Goal: Task Accomplishment & Management: Manage account settings

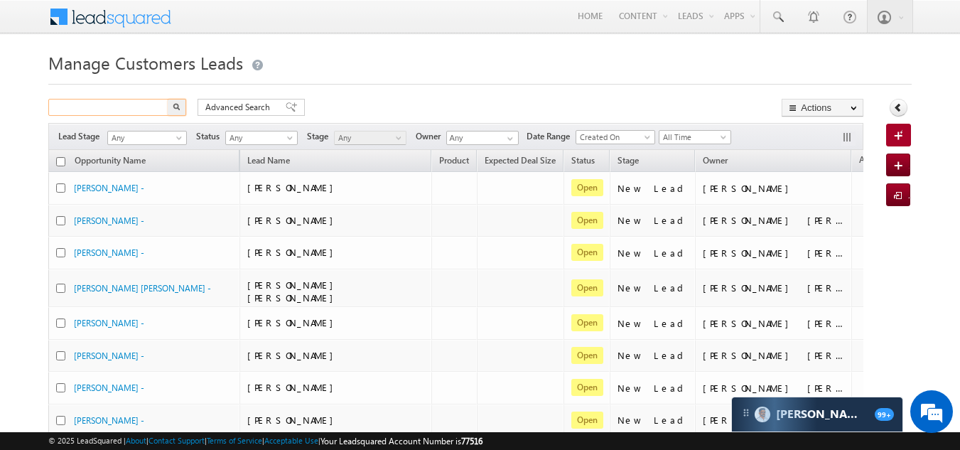
click at [136, 105] on input "text" at bounding box center [108, 107] width 121 height 17
type input "6397131889"
click at [177, 107] on img "button" at bounding box center [176, 106] width 7 height 7
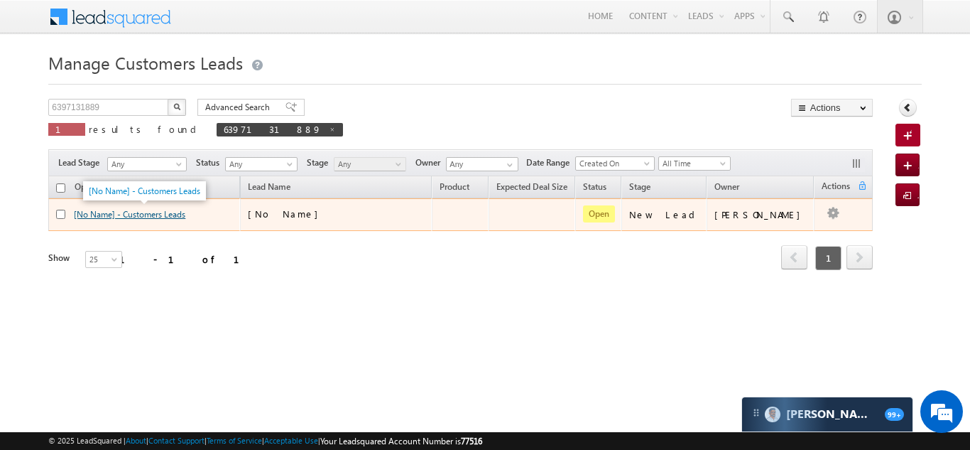
click at [135, 214] on link "[No Name] - Customers Leads" at bounding box center [130, 214] width 112 height 11
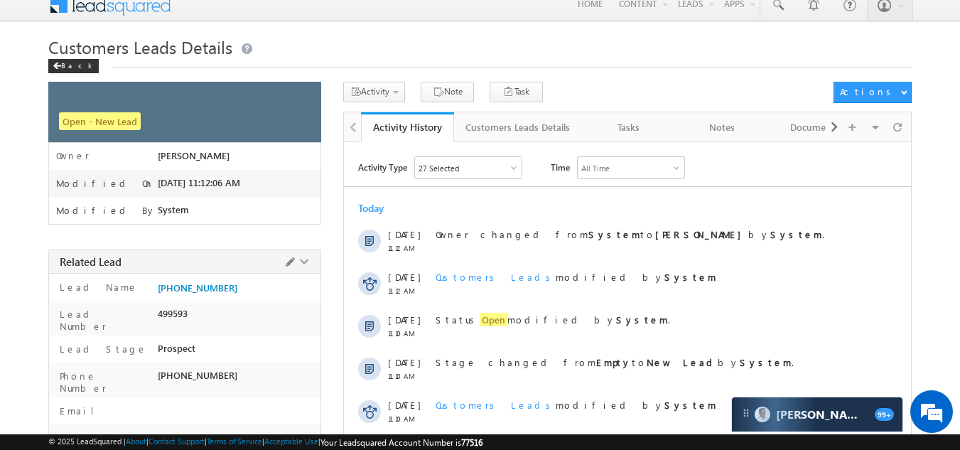
scroll to position [13, 0]
click at [352, 128] on div at bounding box center [352, 126] width 17 height 28
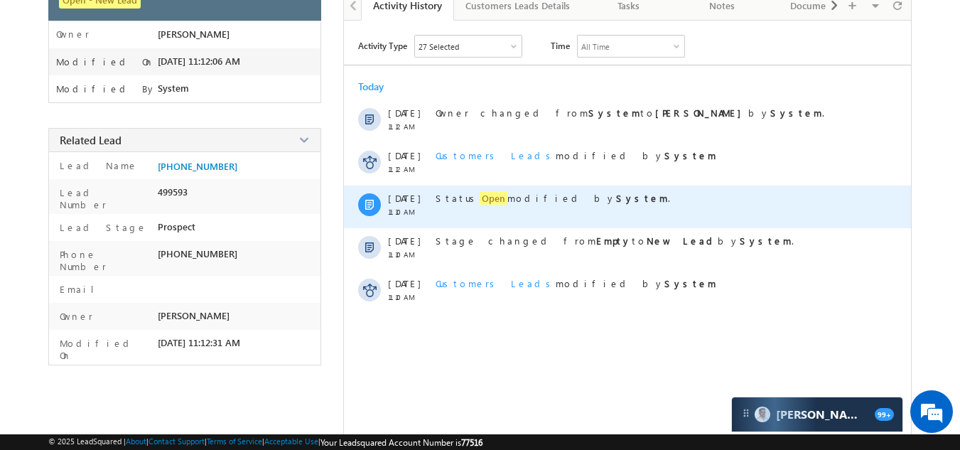
scroll to position [0, 0]
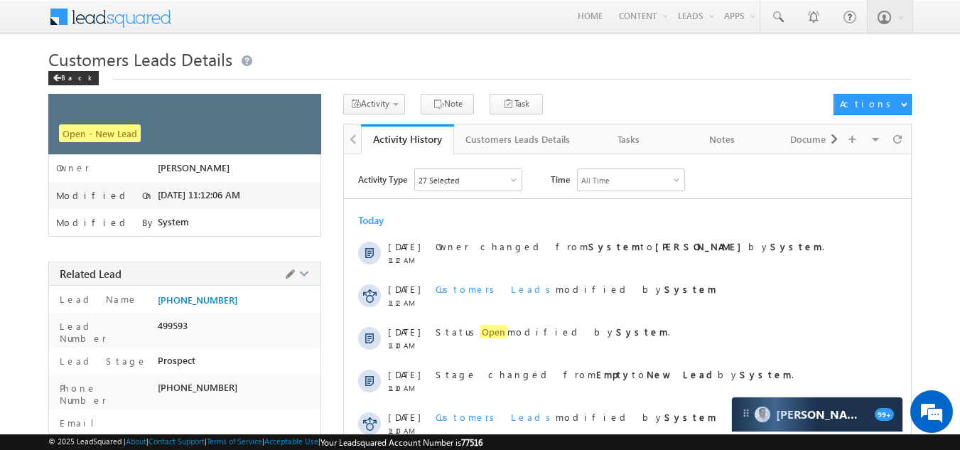
drag, startPoint x: 237, startPoint y: 312, endPoint x: 230, endPoint y: 298, distance: 15.9
click at [230, 298] on div "[PHONE_NUMBER]" at bounding box center [239, 303] width 163 height 20
drag, startPoint x: 230, startPoint y: 298, endPoint x: 175, endPoint y: 300, distance: 54.8
click at [175, 300] on div "[PHONE_NUMBER]" at bounding box center [239, 303] width 163 height 20
copy span "6397131889"
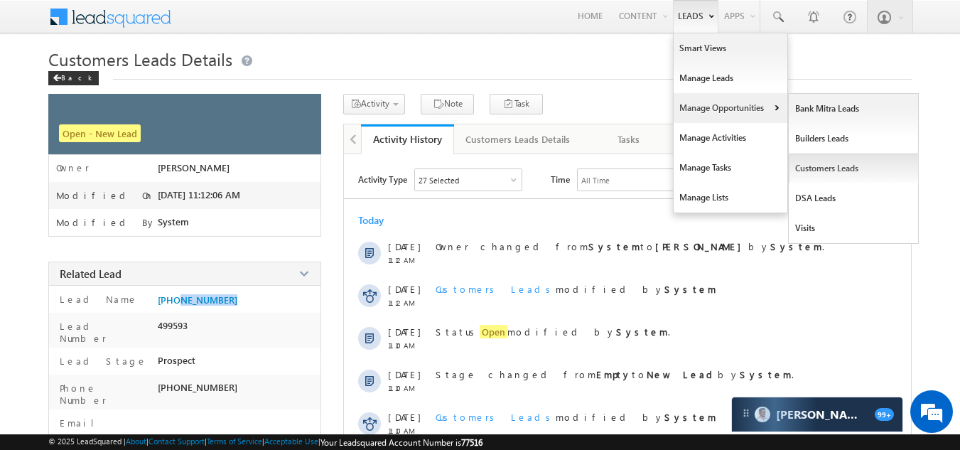
click at [829, 166] on link "Customers Leads" at bounding box center [854, 168] width 130 height 30
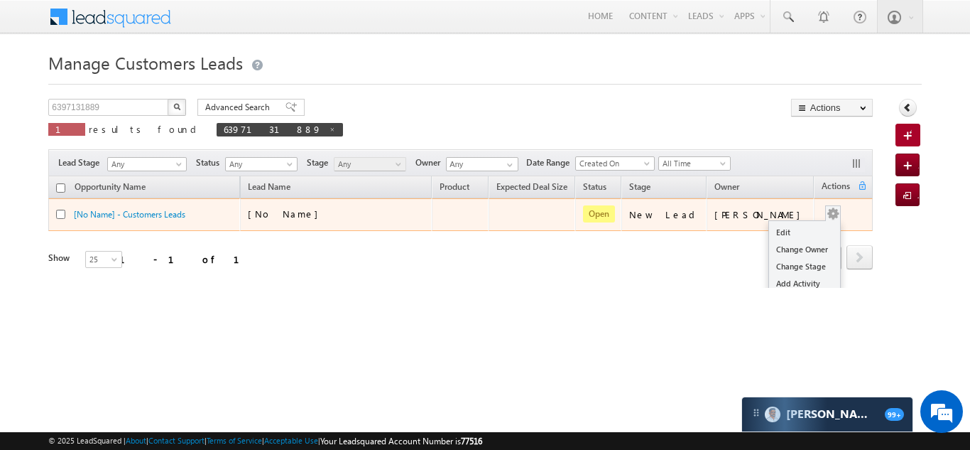
click at [830, 217] on div "Edit Change Owner Change Stage Add Activity Add Task Delete" at bounding box center [833, 214] width 23 height 18
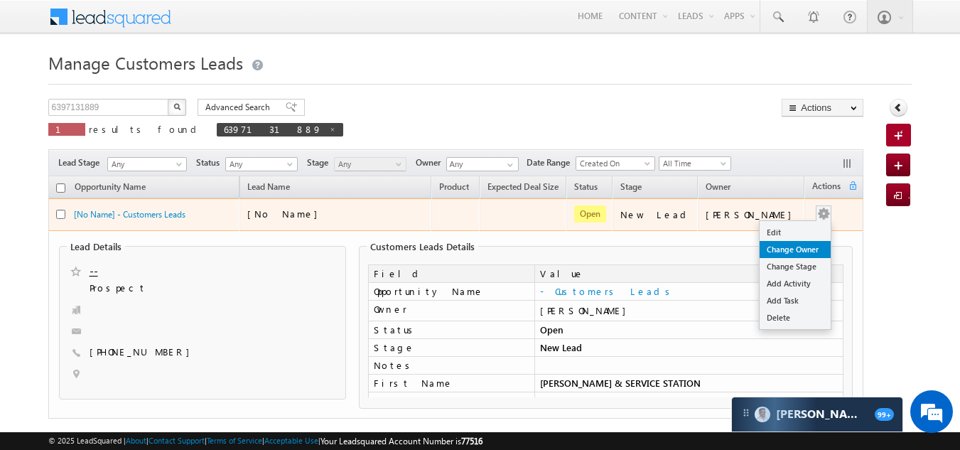
click at [801, 246] on link "Change Owner" at bounding box center [794, 249] width 71 height 17
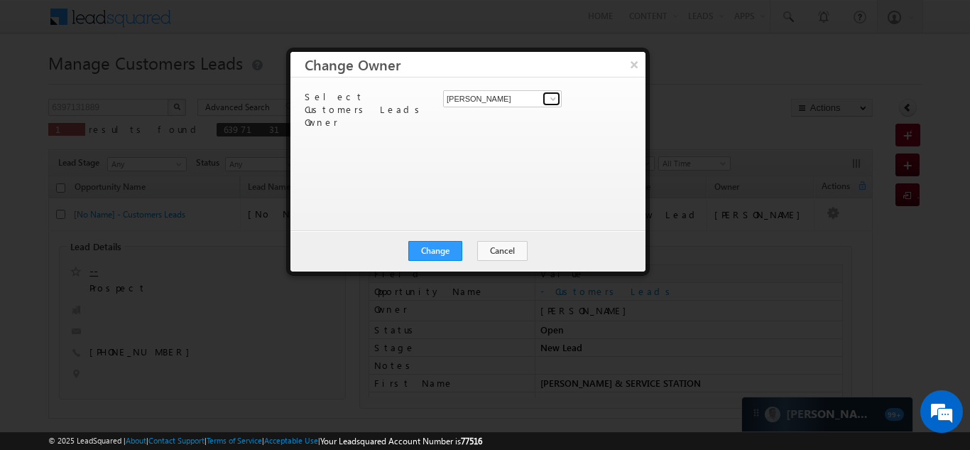
click at [548, 100] on link at bounding box center [552, 99] width 18 height 14
click at [516, 117] on link "Nadeem Ahmad nadeem.ahmad@sgrlimited.in" at bounding box center [502, 120] width 119 height 27
type input "Nadeem Ahmad"
click at [423, 251] on button "Change" at bounding box center [435, 251] width 54 height 20
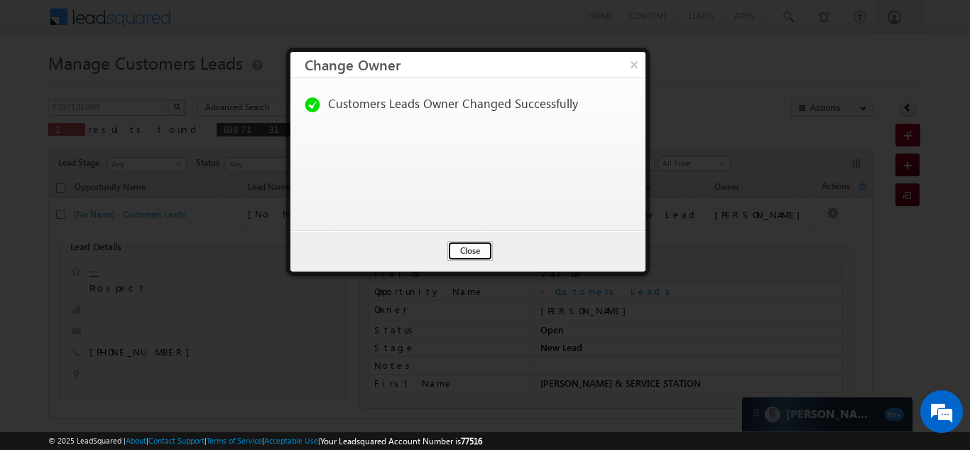
click at [461, 253] on button "Close" at bounding box center [470, 251] width 45 height 20
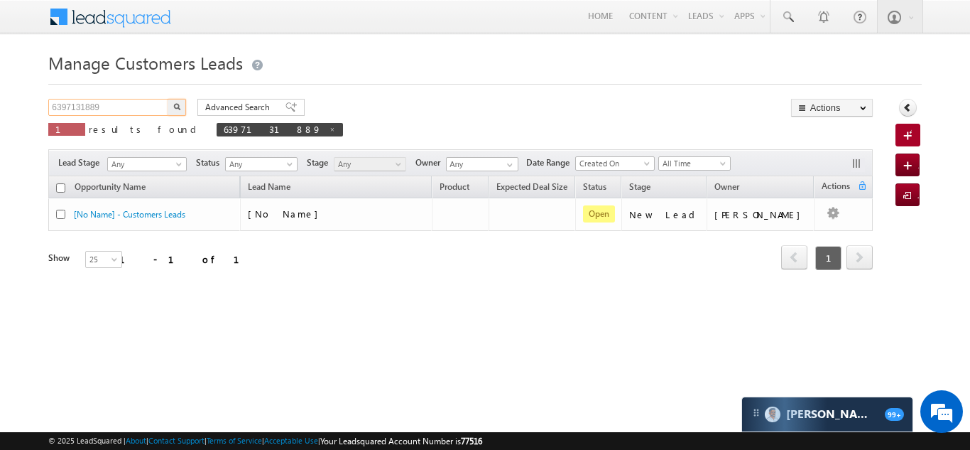
click at [129, 107] on input "6397131889" at bounding box center [108, 107] width 121 height 17
type input "8168037066"
click at [173, 107] on img "button" at bounding box center [176, 106] width 7 height 7
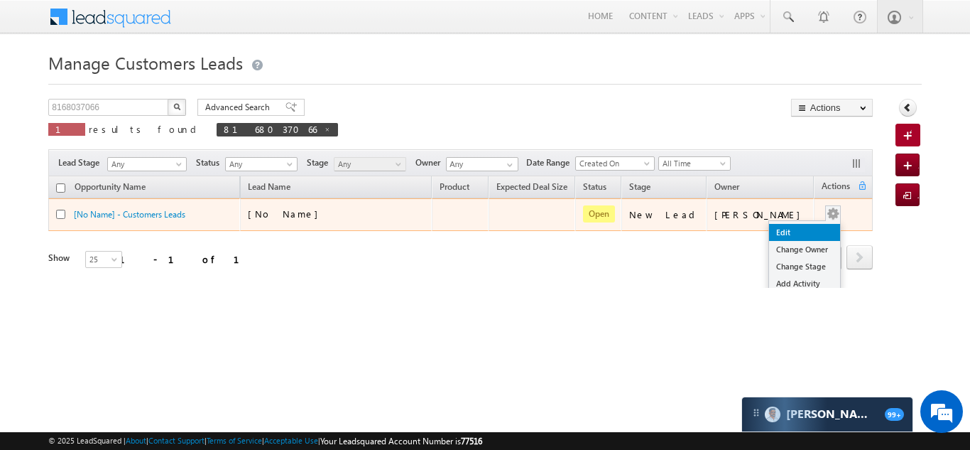
click at [806, 225] on link "Edit" at bounding box center [804, 232] width 71 height 17
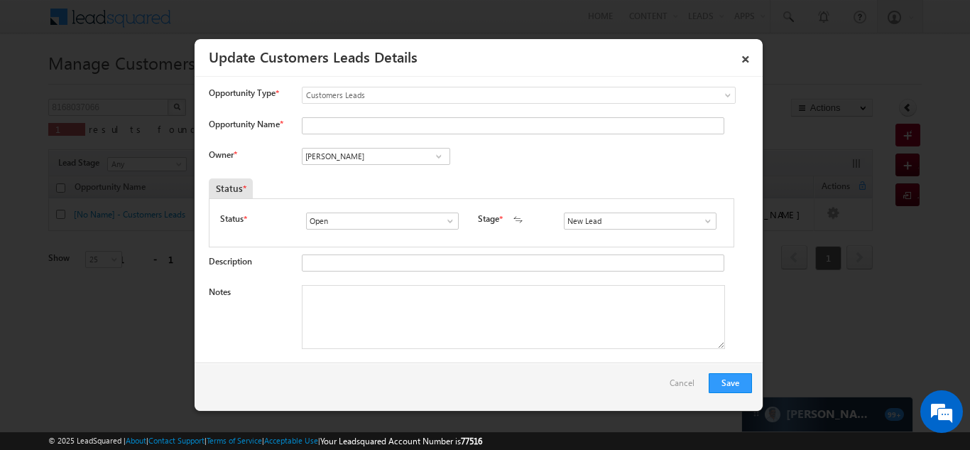
click at [392, 94] on span "Customers Leads" at bounding box center [490, 95] width 375 height 13
click at [724, 97] on span at bounding box center [729, 97] width 11 height 11
click at [397, 155] on input "[PERSON_NAME]" at bounding box center [376, 156] width 148 height 17
click at [435, 158] on span at bounding box center [439, 156] width 14 height 11
click at [492, 149] on div "Owner * Ganesh Shelar Ganesh Shelar Aakash Mewada Aashish Pawar Aashutosh Shriv…" at bounding box center [480, 159] width 543 height 23
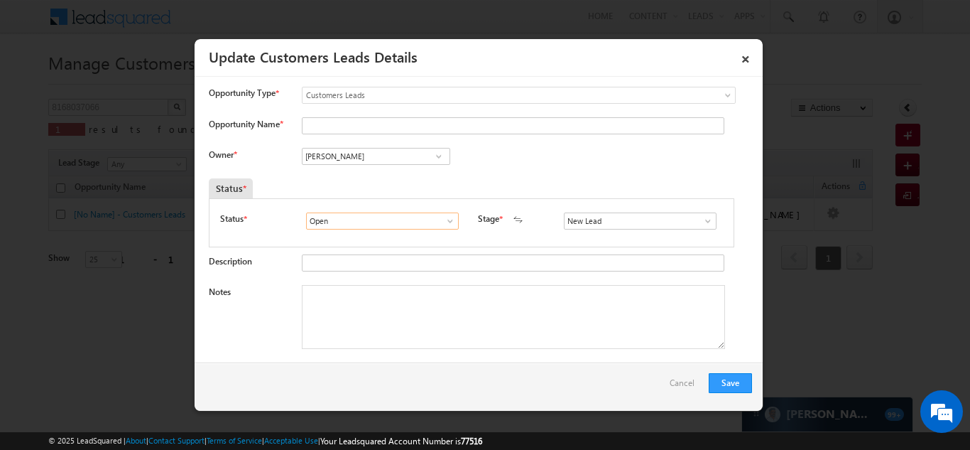
click at [433, 222] on input "Open" at bounding box center [382, 220] width 153 height 17
click at [447, 222] on span at bounding box center [450, 220] width 14 height 11
click at [469, 202] on div "Status * Open Won Lost Open 3 results are available, use up and down arrow keys…" at bounding box center [472, 222] width 526 height 49
click at [753, 58] on link "×" at bounding box center [746, 56] width 24 height 25
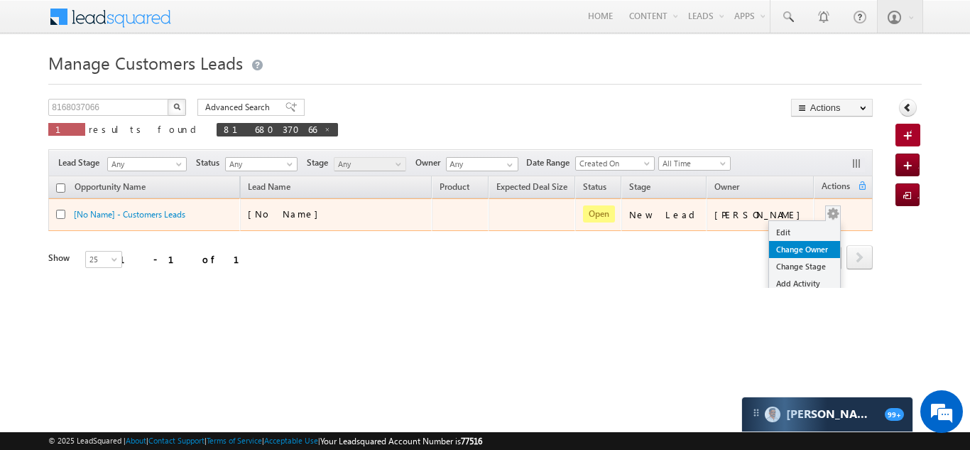
click at [777, 255] on link "Change Owner" at bounding box center [804, 249] width 71 height 17
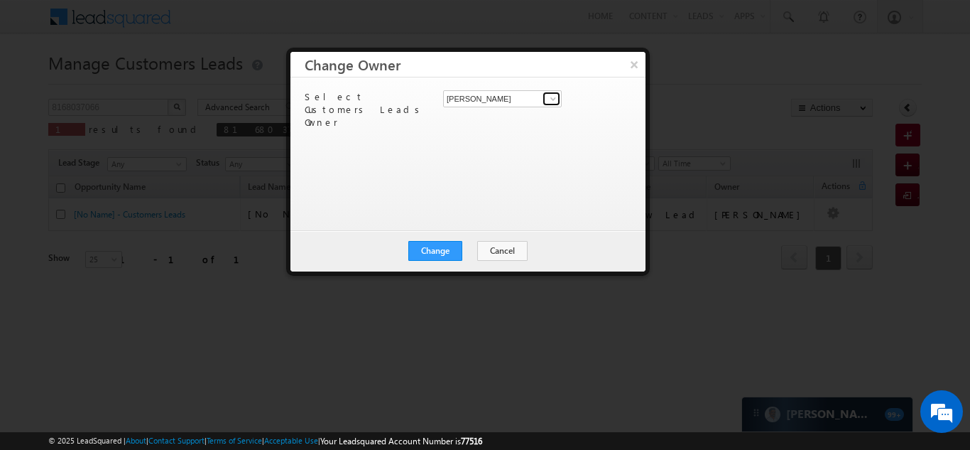
click at [558, 99] on span at bounding box center [553, 98] width 11 height 11
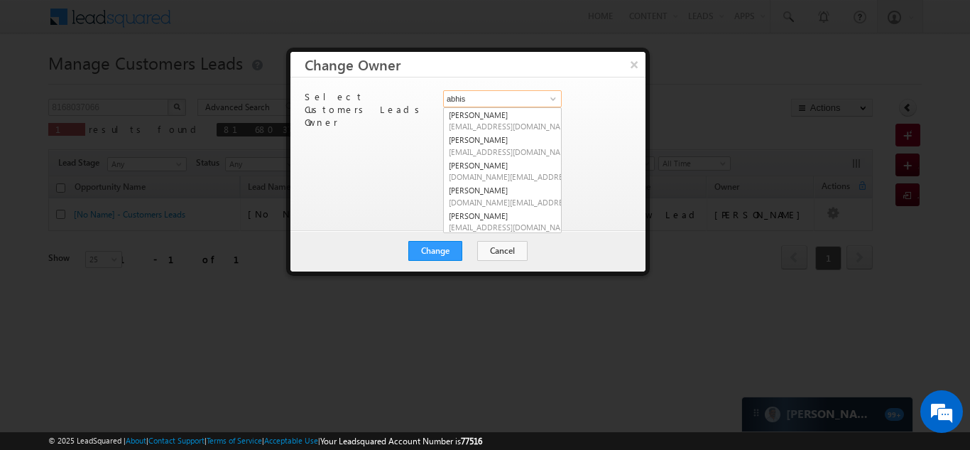
type input "abhis"
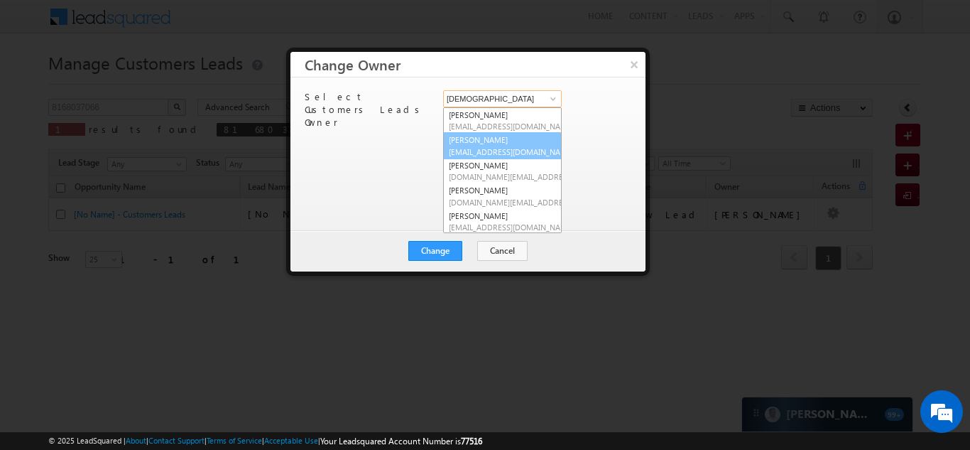
click at [492, 142] on link "Abhishek Kumar Singh abhishek.singh6@sgrlimited.in" at bounding box center [502, 145] width 119 height 27
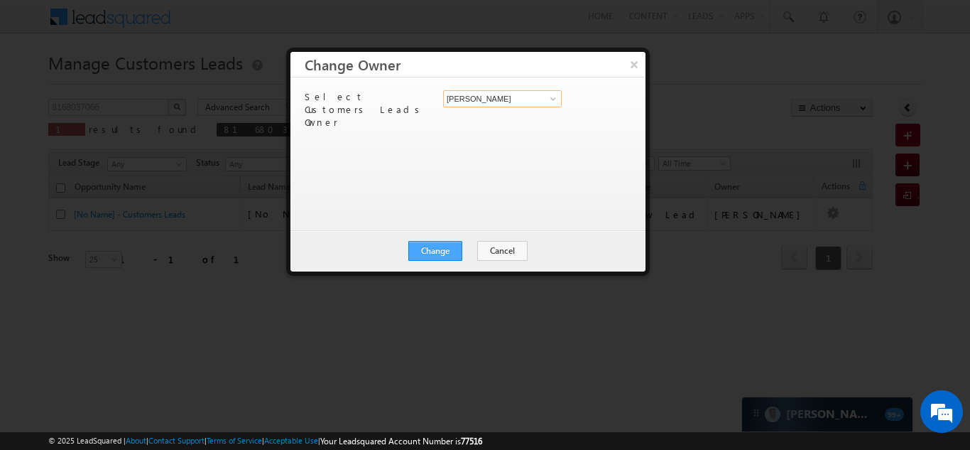
type input "Abhishek Kumar Singh"
click at [440, 252] on button "Change" at bounding box center [435, 251] width 54 height 20
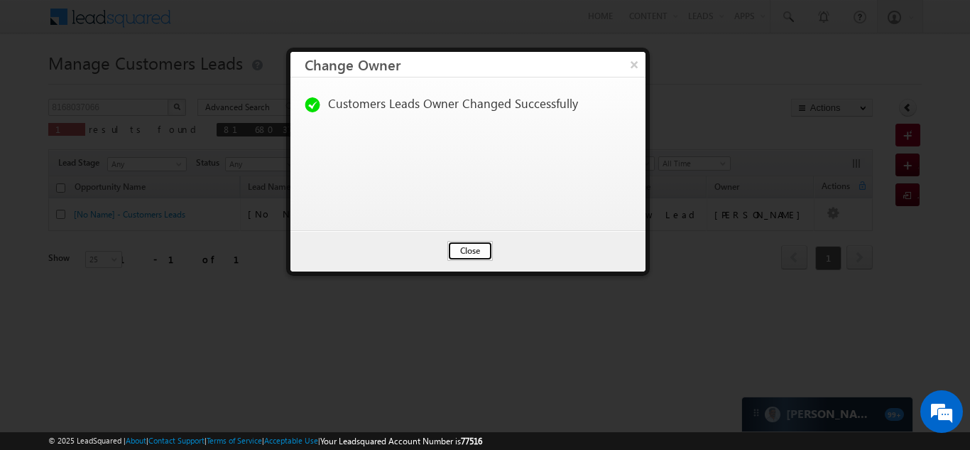
click at [460, 249] on button "Close" at bounding box center [470, 251] width 45 height 20
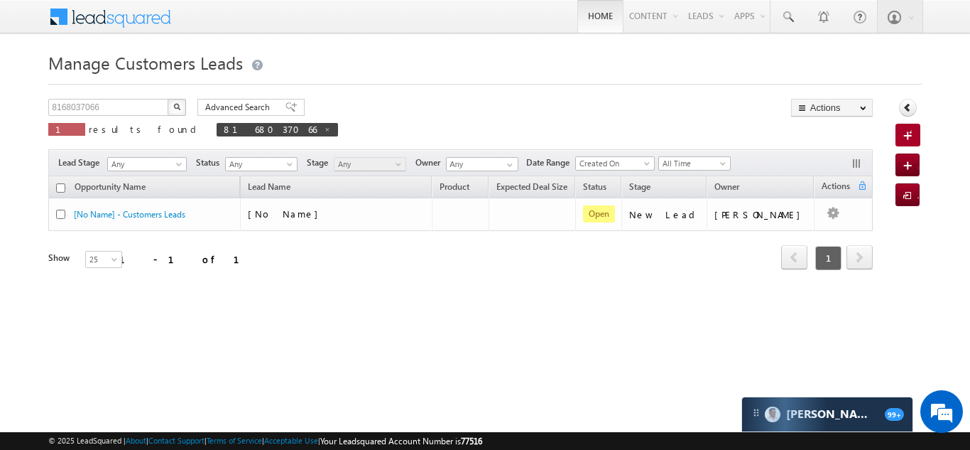
click at [596, 19] on link "Home" at bounding box center [601, 16] width 46 height 33
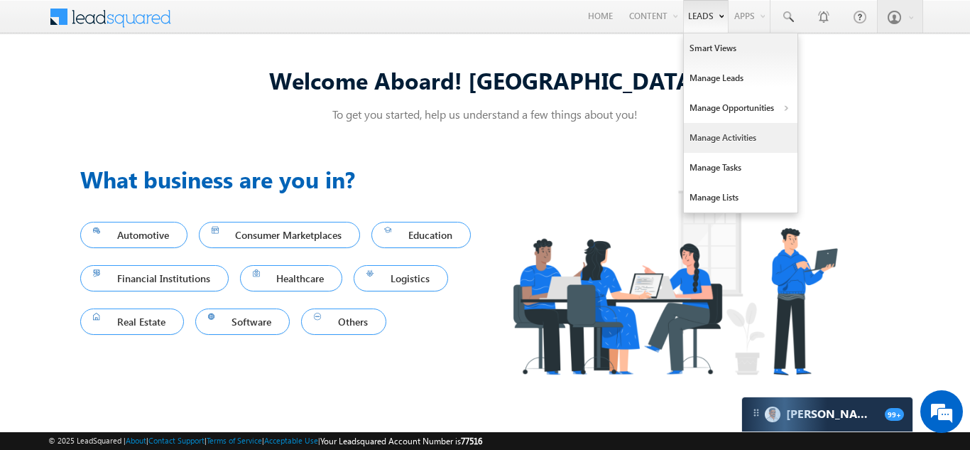
click at [707, 123] on link "Manage Activities" at bounding box center [741, 138] width 114 height 30
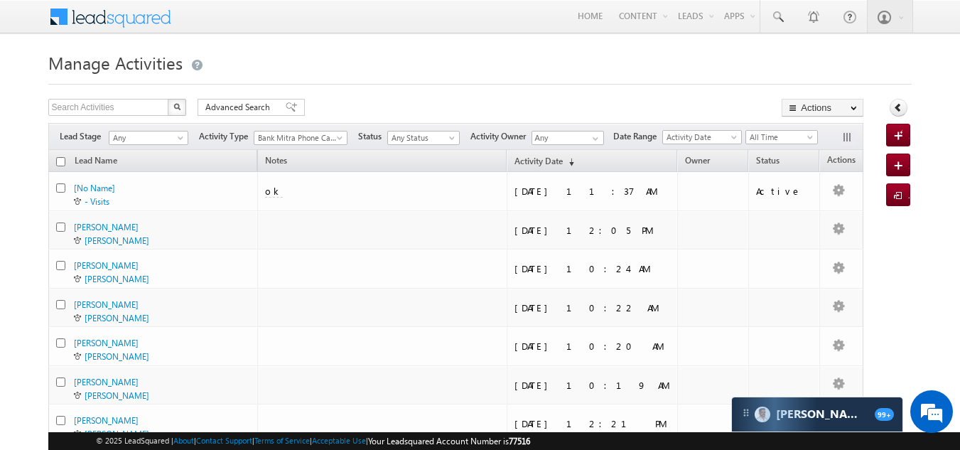
click at [408, 69] on h1 "Manage Activities" at bounding box center [480, 62] width 864 height 28
